Goal: Information Seeking & Learning: Learn about a topic

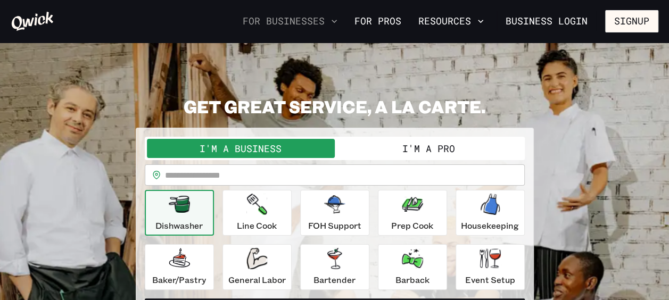
click at [334, 24] on icon "button" at bounding box center [334, 21] width 11 height 11
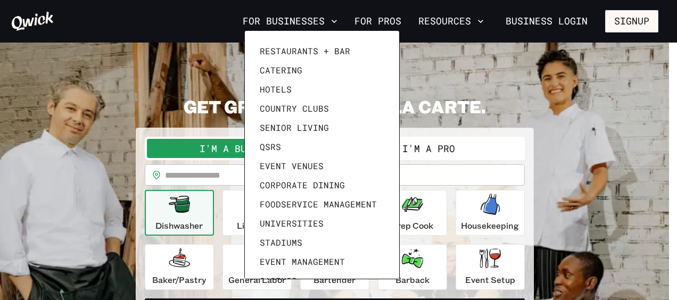
click at [282, 8] on div at bounding box center [338, 150] width 677 height 300
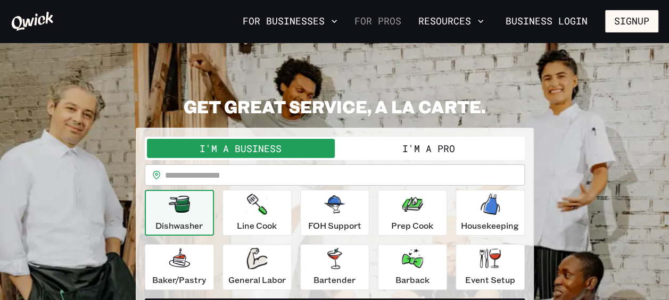
click at [395, 18] on link "For Pros" at bounding box center [377, 21] width 55 height 18
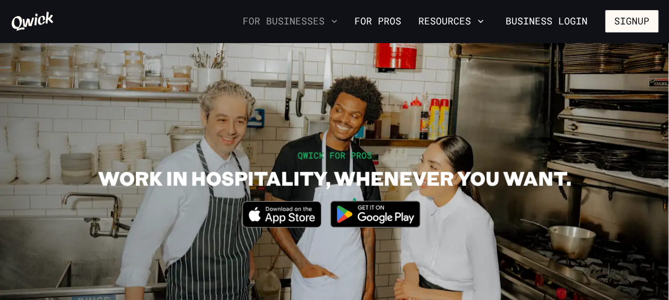
click at [333, 21] on button "For Businesses" at bounding box center [289, 21] width 103 height 18
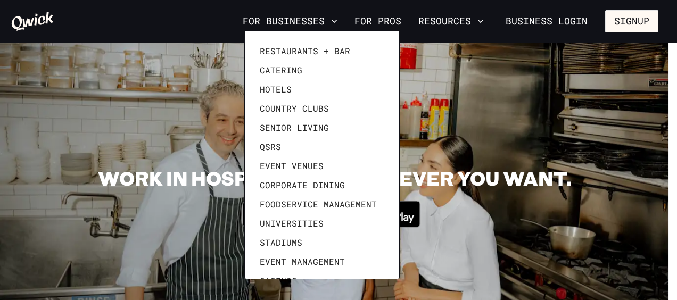
click at [456, 48] on div at bounding box center [338, 150] width 677 height 300
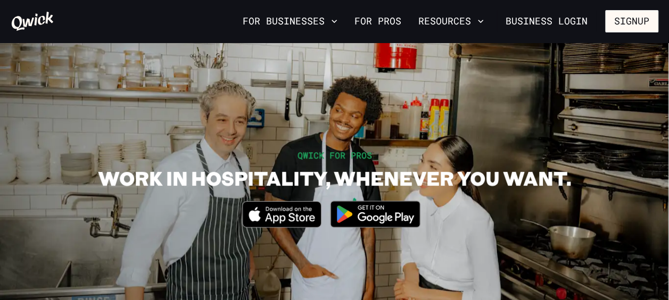
click at [302, 132] on section "QWICK FOR PROS WORK IN HOSPITALITY, WHENEVER YOU WANT. Download_on_the_App_Stor…" at bounding box center [334, 193] width 669 height 301
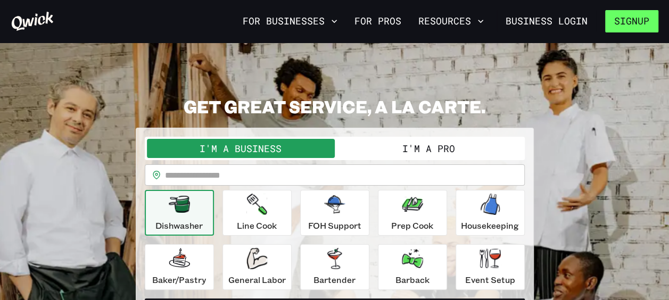
click at [626, 24] on button "Signup" at bounding box center [631, 21] width 53 height 22
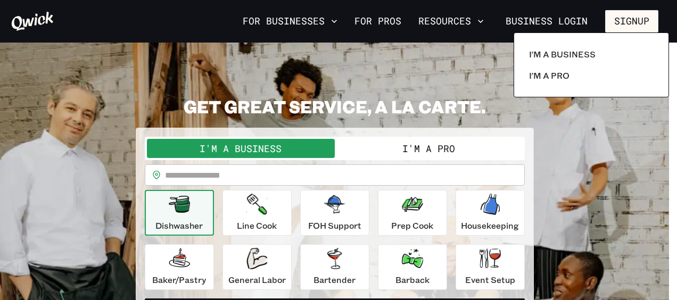
click at [271, 62] on div at bounding box center [338, 150] width 677 height 300
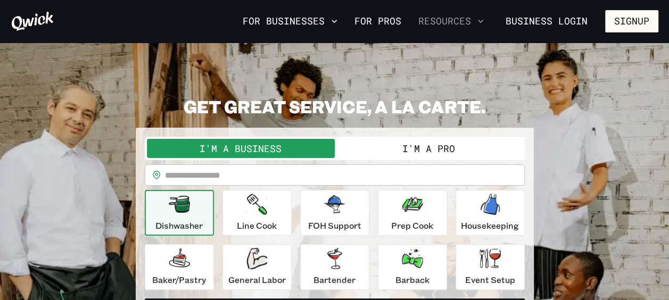
click at [479, 20] on icon "button" at bounding box center [480, 21] width 11 height 11
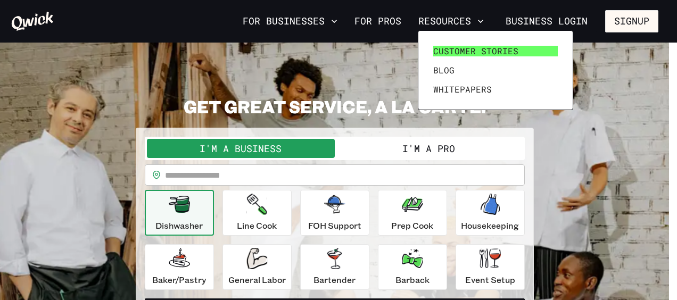
click at [465, 51] on span "Customer stories" at bounding box center [475, 51] width 85 height 11
